Goal: Task Accomplishment & Management: Manage account settings

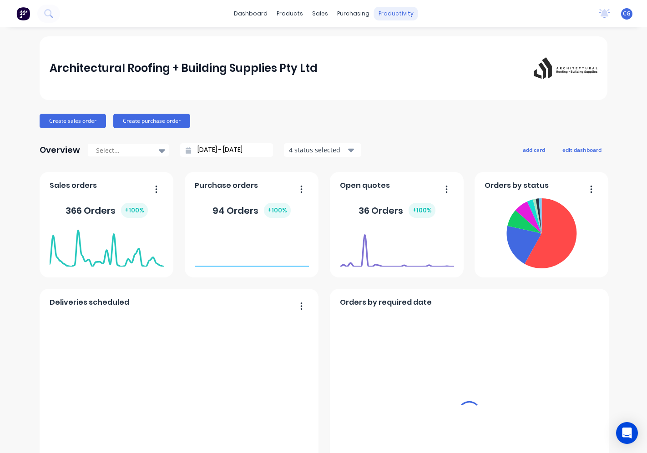
click at [384, 15] on div "productivity" at bounding box center [396, 14] width 44 height 14
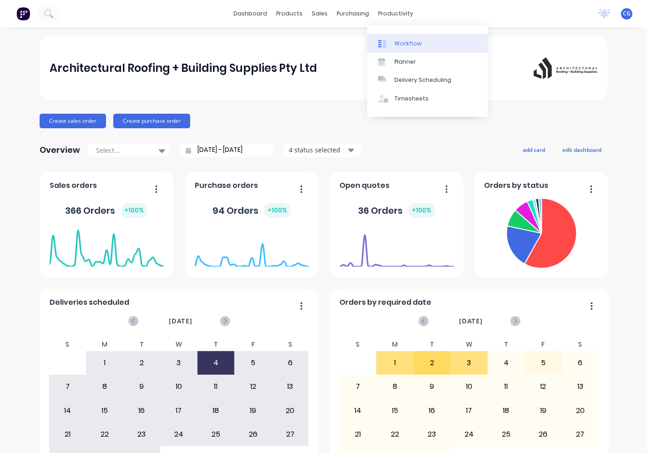
click at [390, 45] on div at bounding box center [385, 44] width 14 height 8
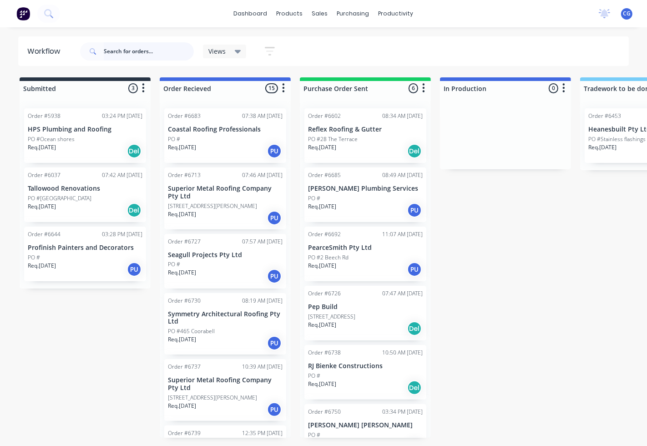
click at [136, 55] on input "text" at bounding box center [149, 51] width 90 height 18
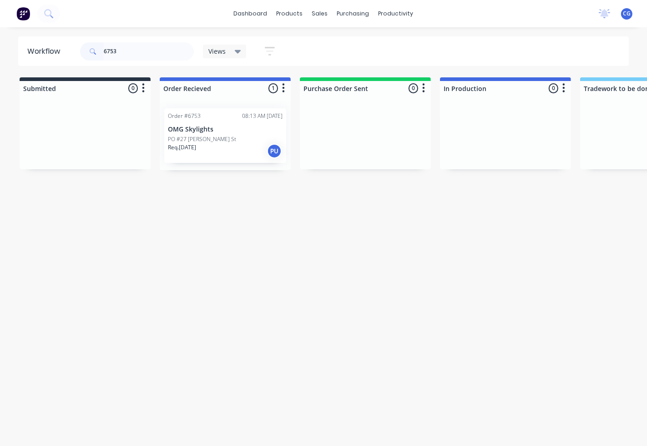
click at [197, 142] on p "PO #27 [PERSON_NAME] St" at bounding box center [202, 139] width 68 height 8
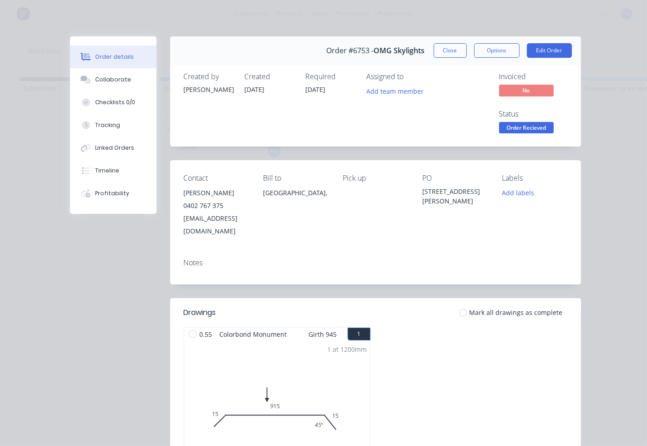
click at [460, 303] on div at bounding box center [463, 312] width 18 height 18
click at [519, 130] on span "Order Recieved" at bounding box center [526, 127] width 55 height 11
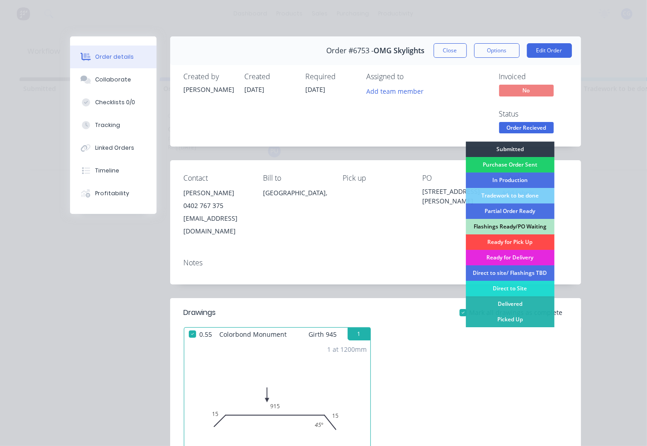
click at [498, 241] on div "Ready for Pick Up" at bounding box center [509, 241] width 89 height 15
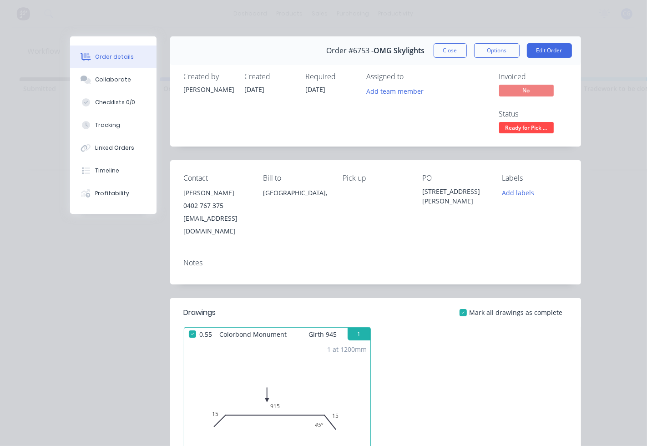
click at [457, 50] on button "Close" at bounding box center [450, 50] width 33 height 15
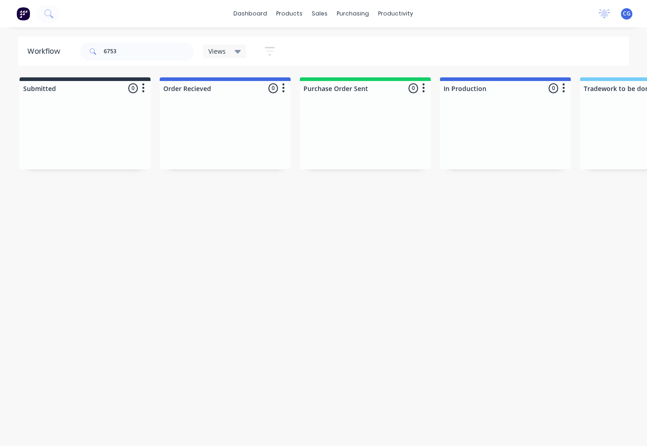
click at [452, 50] on div "6753 Views Save new view None (Default) edit Show/Hide statuses Show line item …" at bounding box center [353, 51] width 551 height 27
click at [142, 52] on input "6753" at bounding box center [149, 51] width 90 height 18
type input "6759"
click at [239, 144] on div "Req. 03/09/25 PU" at bounding box center [225, 150] width 115 height 15
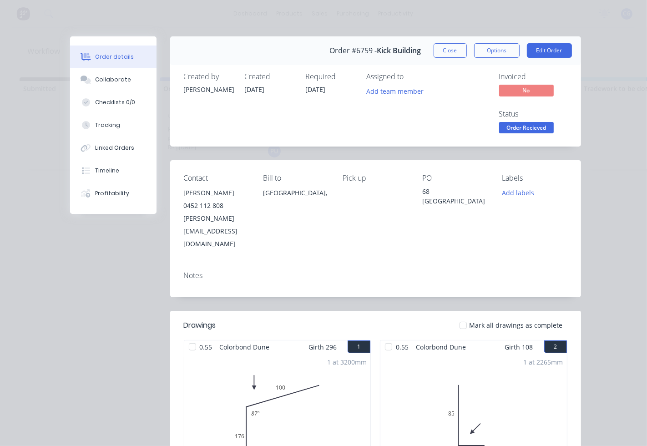
click at [528, 126] on span "Order Recieved" at bounding box center [526, 127] width 55 height 11
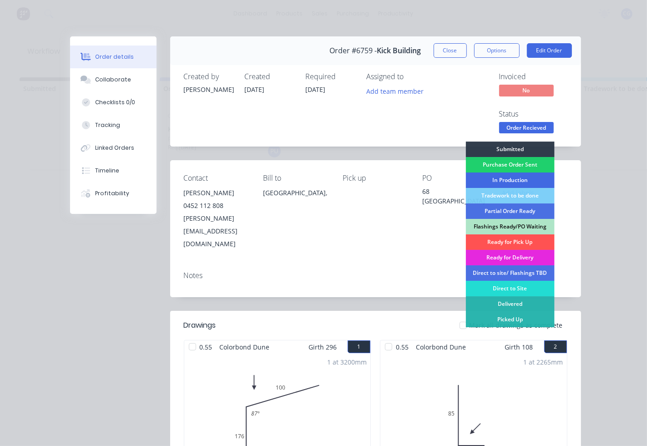
click at [513, 176] on div "In Production" at bounding box center [509, 179] width 89 height 15
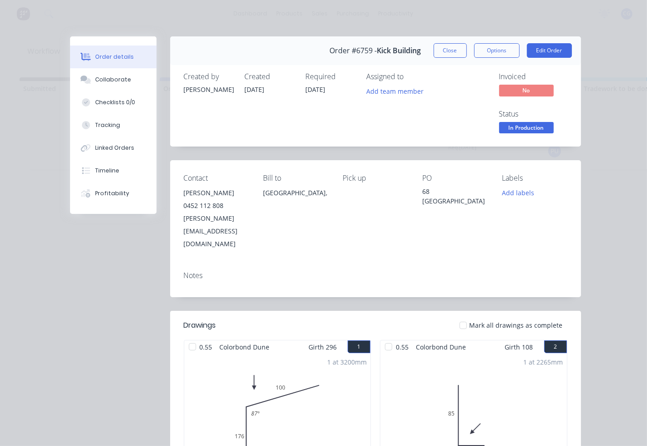
drag, startPoint x: 473, startPoint y: 298, endPoint x: 448, endPoint y: 302, distance: 25.4
click at [473, 320] on span "Mark all drawings as complete" at bounding box center [515, 325] width 93 height 10
drag, startPoint x: 460, startPoint y: 300, endPoint x: 479, endPoint y: 198, distance: 104.0
click at [460, 316] on div at bounding box center [463, 325] width 18 height 18
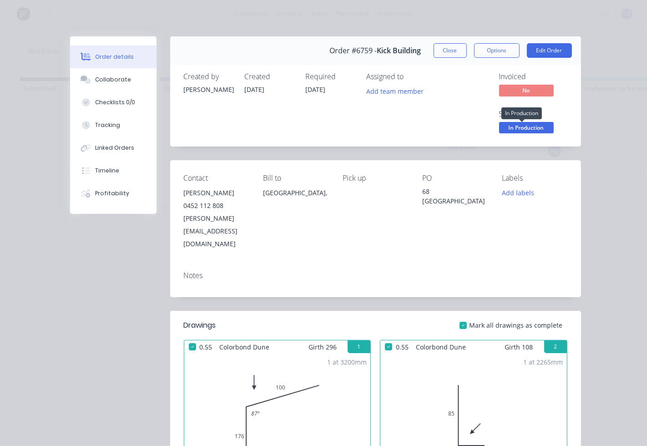
click at [505, 124] on span "In Production" at bounding box center [526, 127] width 55 height 11
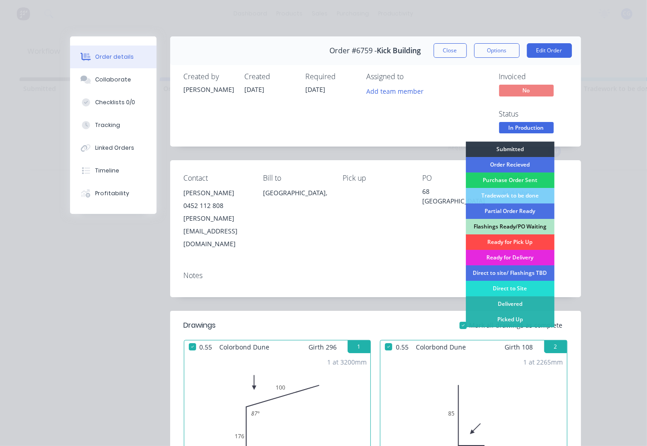
click at [482, 241] on div "Ready for Pick Up" at bounding box center [509, 241] width 89 height 15
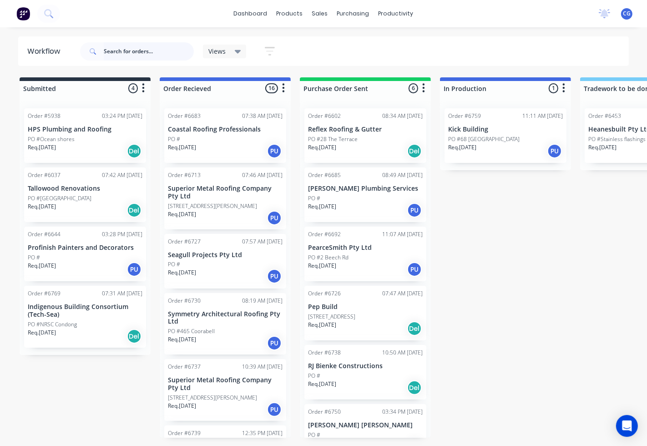
click at [158, 52] on input "text" at bounding box center [149, 51] width 90 height 18
type input "7"
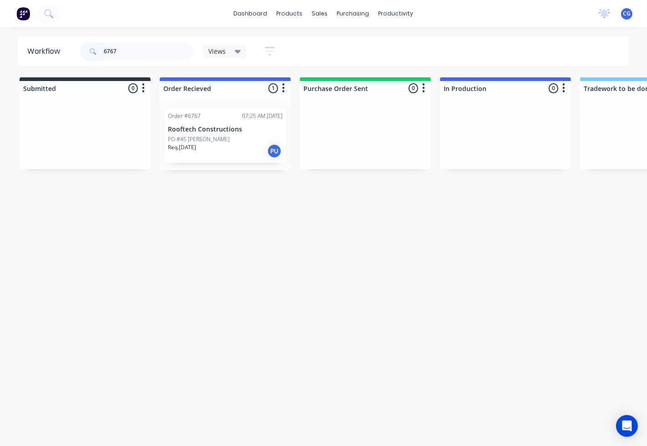
click at [233, 127] on p "Rooftech Constructions" at bounding box center [225, 130] width 115 height 8
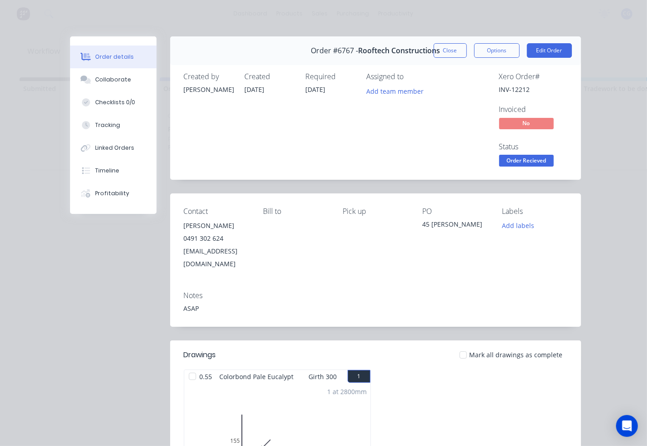
click at [462, 346] on div at bounding box center [463, 355] width 18 height 18
click at [515, 161] on span "Order Recieved" at bounding box center [526, 160] width 55 height 11
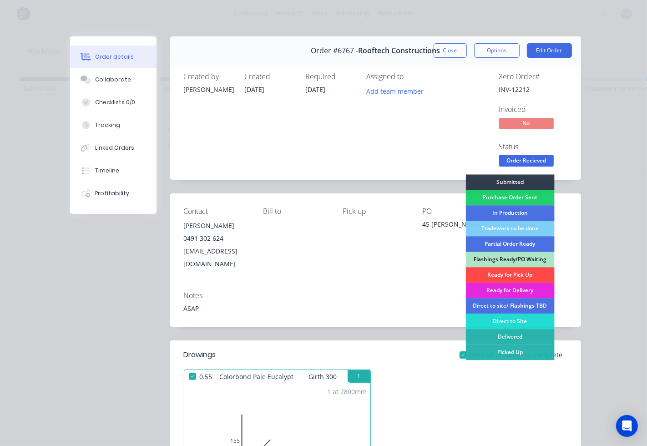
click at [489, 271] on div "Ready for Pick Up" at bounding box center [509, 274] width 89 height 15
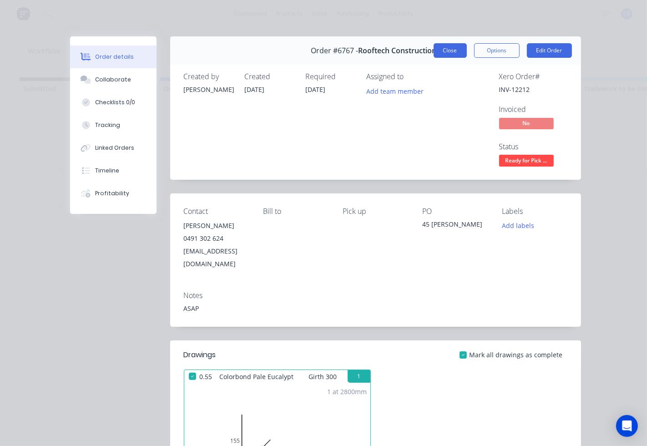
click at [446, 48] on button "Close" at bounding box center [450, 50] width 33 height 15
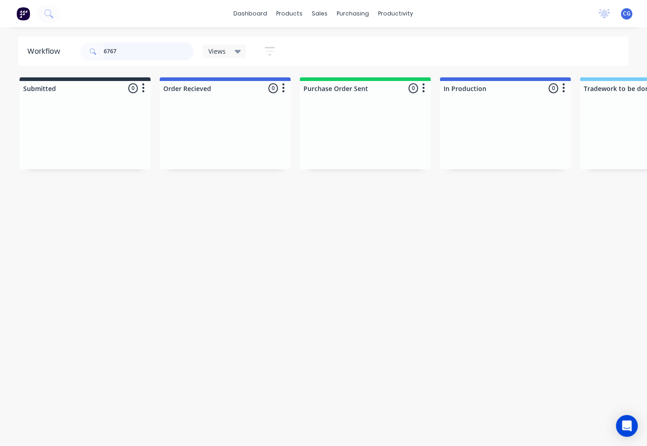
click at [141, 48] on input "6767" at bounding box center [149, 51] width 90 height 18
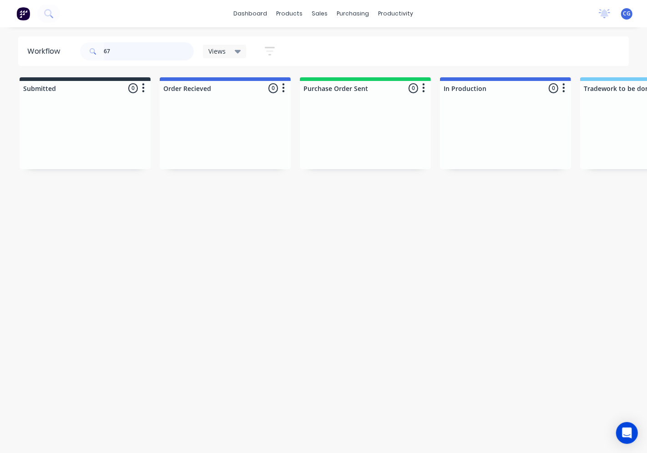
type input "676"
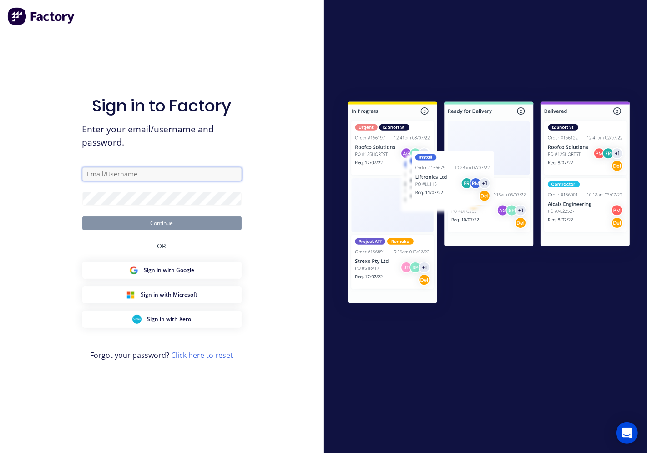
type input "[PERSON_NAME][EMAIL_ADDRESS][DOMAIN_NAME]"
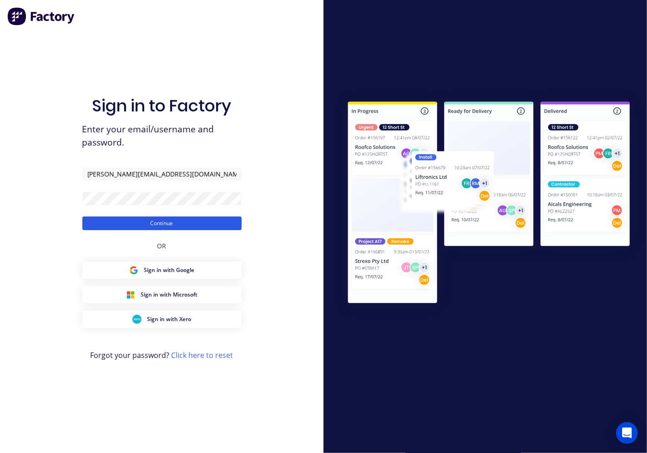
click at [175, 220] on button "Continue" at bounding box center [161, 224] width 159 height 14
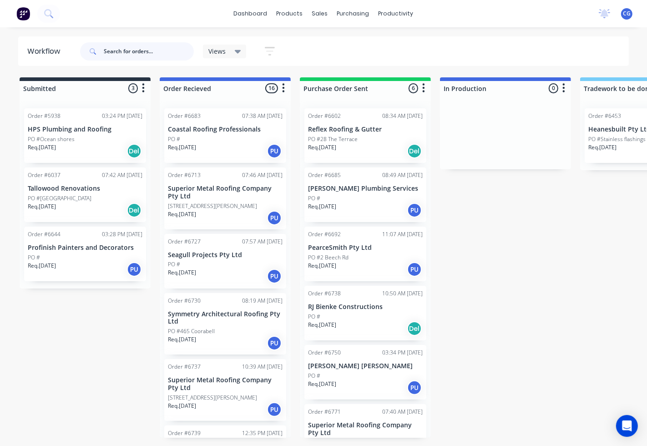
click at [142, 50] on input "text" at bounding box center [149, 51] width 90 height 18
type input "6764"
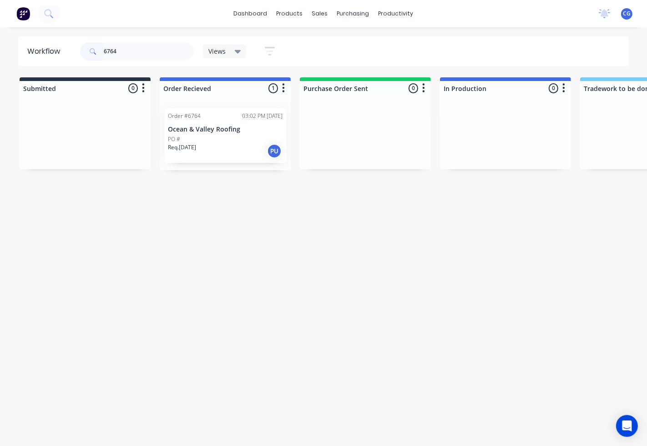
click at [199, 134] on div "Order #6764 03:02 PM [DATE] Ocean & Valley Roofing PO # Req. [DATE] PU" at bounding box center [225, 135] width 122 height 55
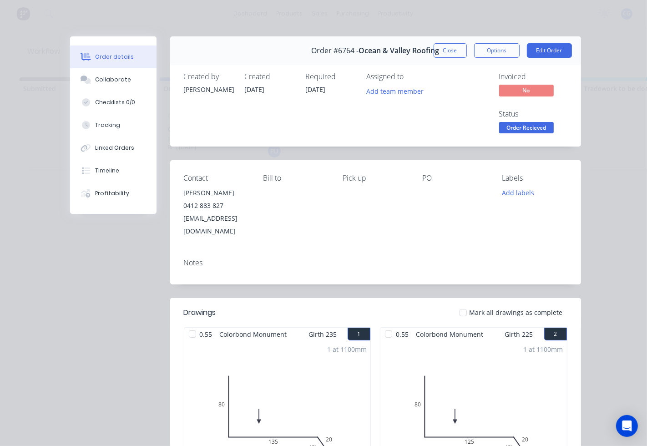
click at [462, 303] on div at bounding box center [463, 312] width 18 height 18
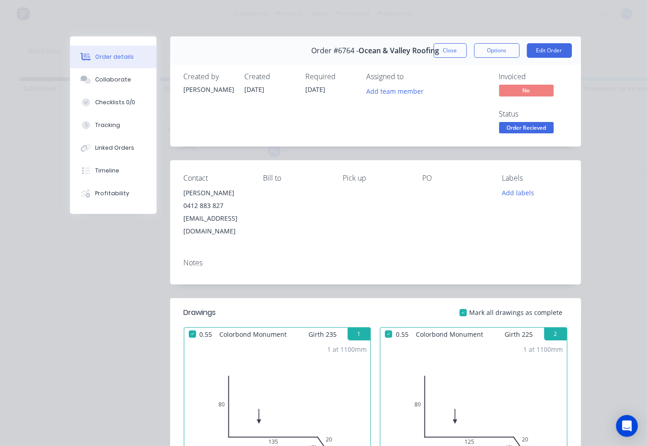
click at [510, 125] on span "Order Recieved" at bounding box center [526, 127] width 55 height 11
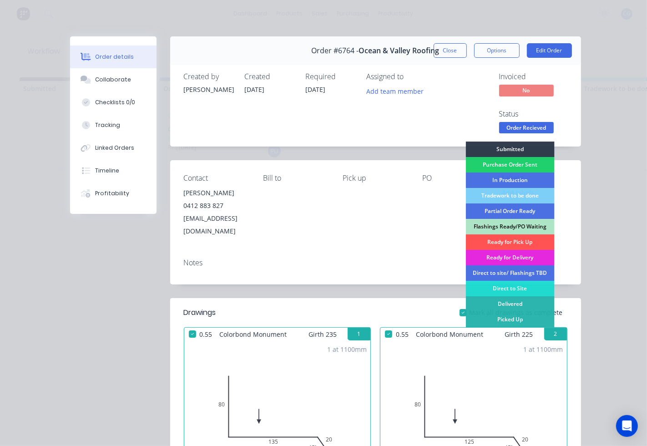
drag, startPoint x: 503, startPoint y: 240, endPoint x: 493, endPoint y: 242, distance: 10.1
click at [502, 240] on div "Ready for Pick Up" at bounding box center [509, 241] width 89 height 15
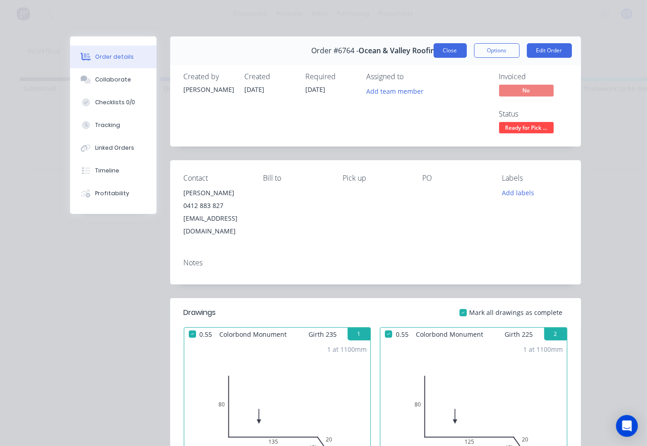
click at [446, 53] on button "Close" at bounding box center [450, 50] width 33 height 15
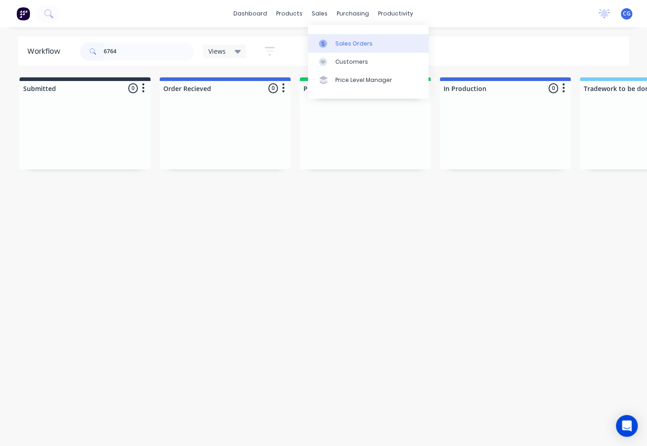
click at [334, 39] on link "Sales Orders" at bounding box center [368, 43] width 121 height 18
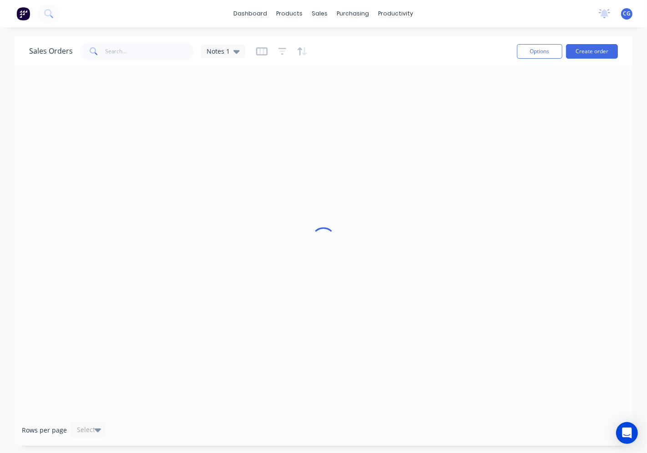
click at [102, 44] on span at bounding box center [92, 51] width 25 height 18
click at [112, 56] on input "text" at bounding box center [150, 51] width 89 height 18
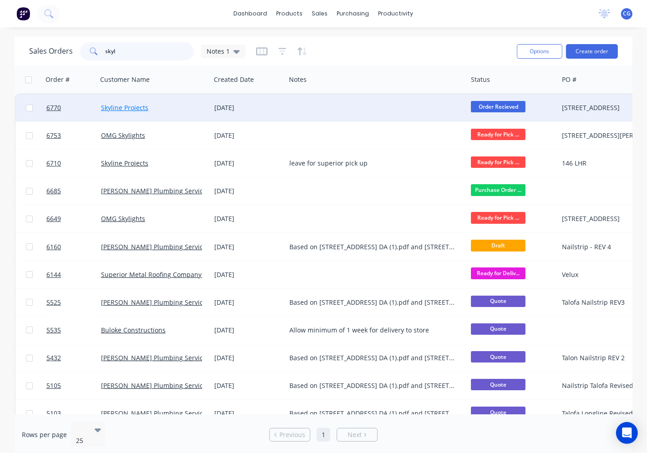
type input "skyl"
click at [128, 108] on link "Skyline Projects" at bounding box center [124, 107] width 47 height 9
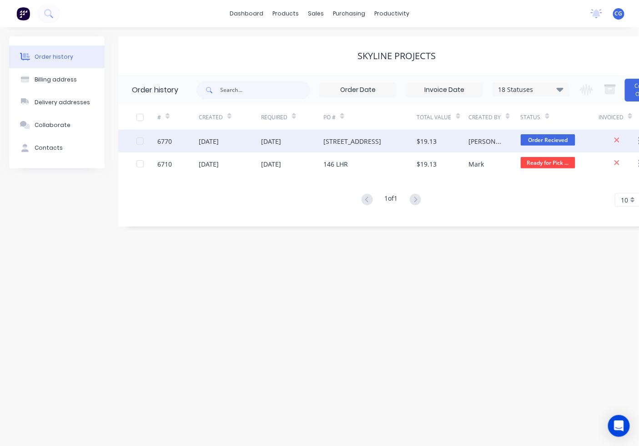
click at [434, 142] on div "$19.13" at bounding box center [427, 141] width 20 height 10
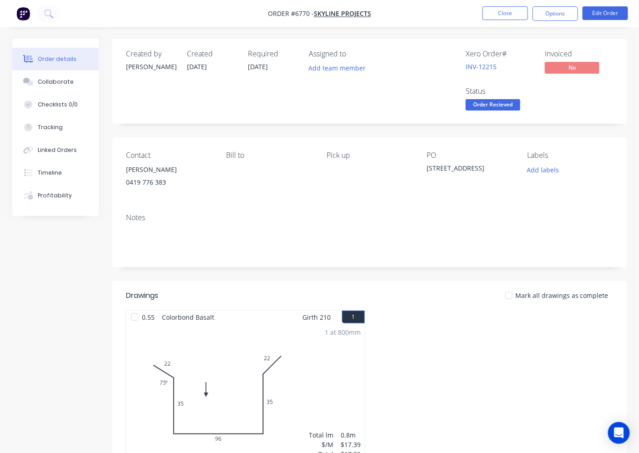
click at [490, 103] on span "Order Recieved" at bounding box center [493, 104] width 55 height 11
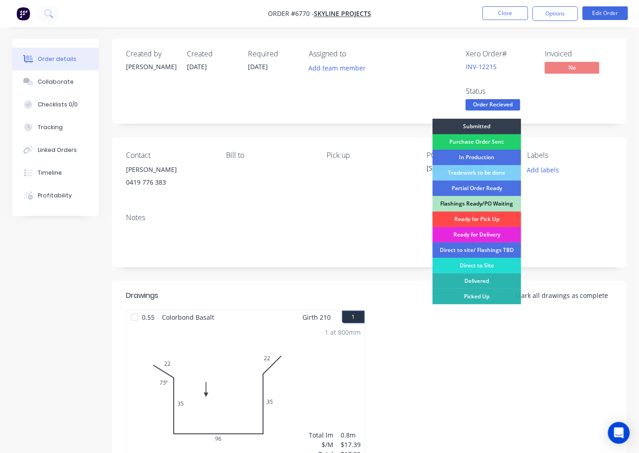
click at [475, 215] on div "Ready for Pick Up" at bounding box center [477, 219] width 89 height 15
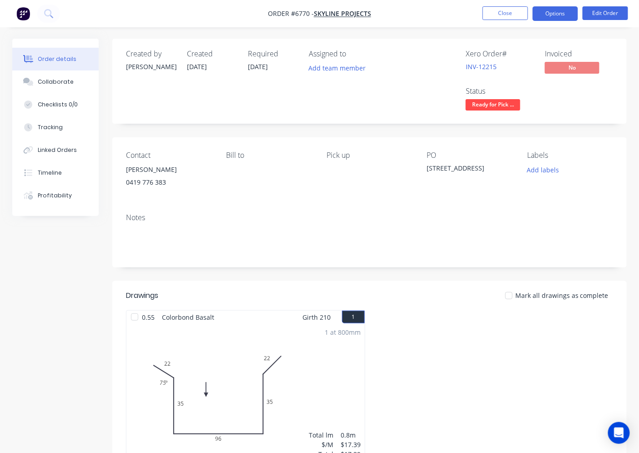
click at [560, 15] on button "Options" at bounding box center [555, 13] width 45 height 15
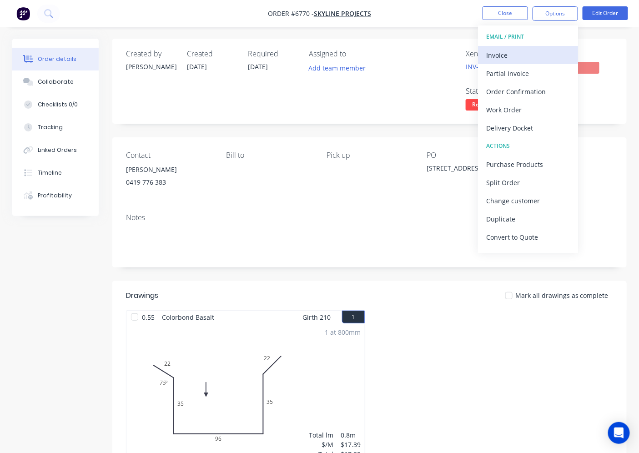
click at [501, 47] on button "Invoice" at bounding box center [528, 55] width 100 height 18
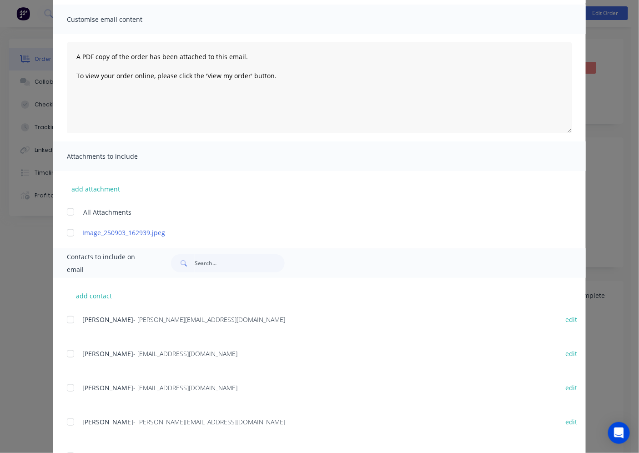
scroll to position [168, 0]
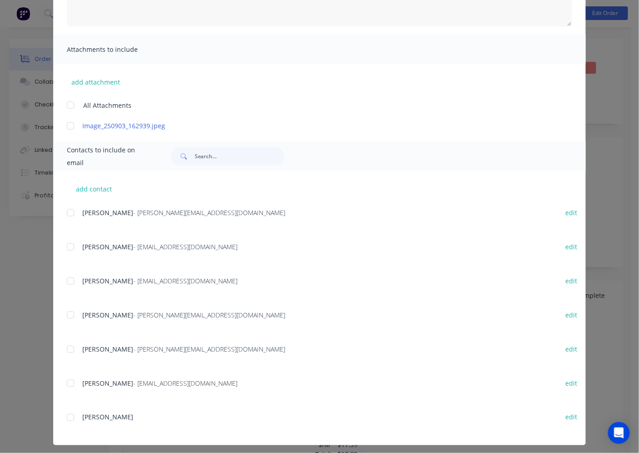
click at [68, 210] on div at bounding box center [70, 213] width 18 height 18
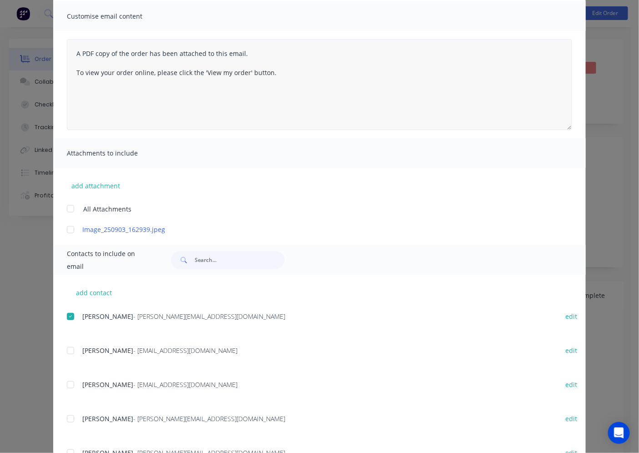
scroll to position [0, 0]
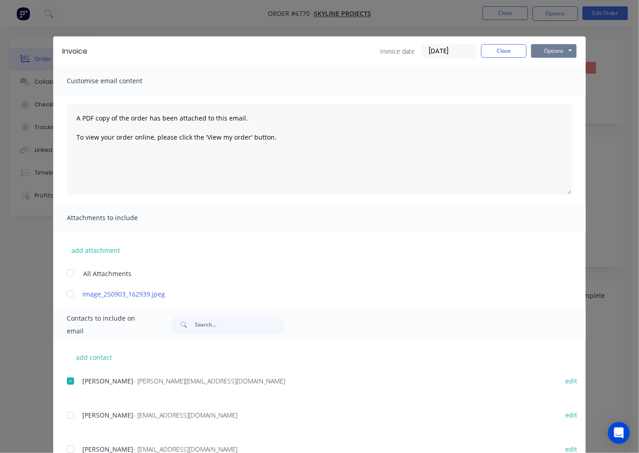
click at [560, 53] on button "Options" at bounding box center [553, 51] width 45 height 14
click at [550, 103] on button "Email" at bounding box center [560, 97] width 58 height 15
